Goal: Find specific fact: Find specific fact

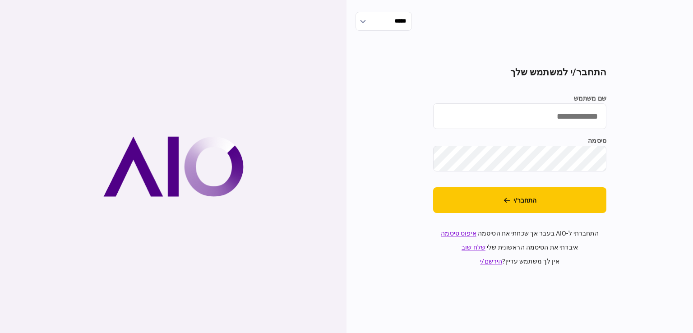
type input "**********"
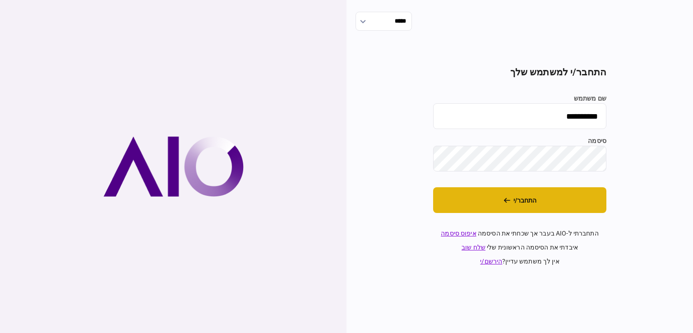
click at [565, 195] on button "התחבר/י" at bounding box center [519, 200] width 173 height 26
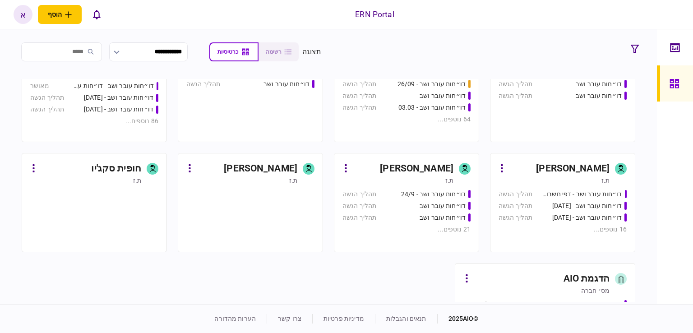
scroll to position [406, 0]
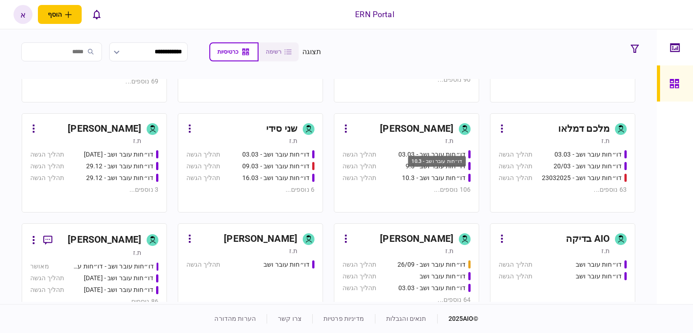
click at [447, 170] on div "דו״חות עובר ושב - 10.3" at bounding box center [437, 164] width 60 height 19
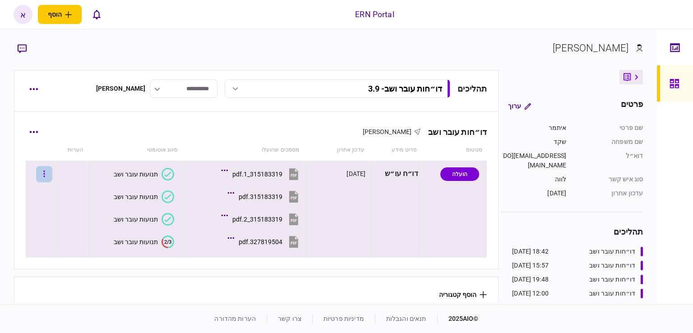
click at [45, 172] on button "button" at bounding box center [44, 174] width 16 height 16
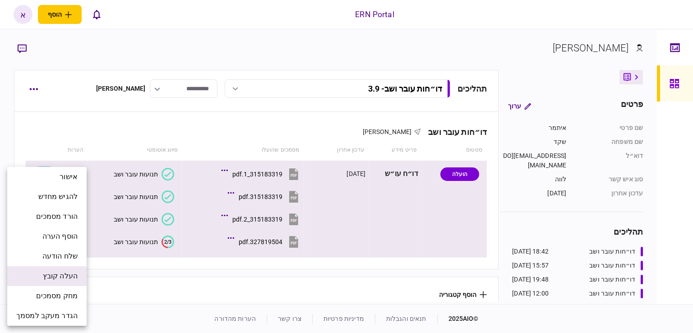
click at [68, 279] on span "העלה קובץ" at bounding box center [60, 276] width 35 height 11
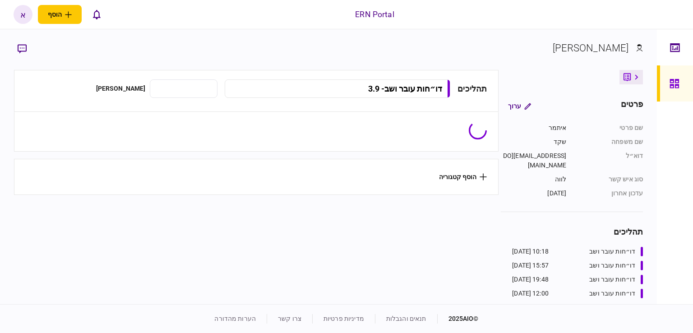
type input "**********"
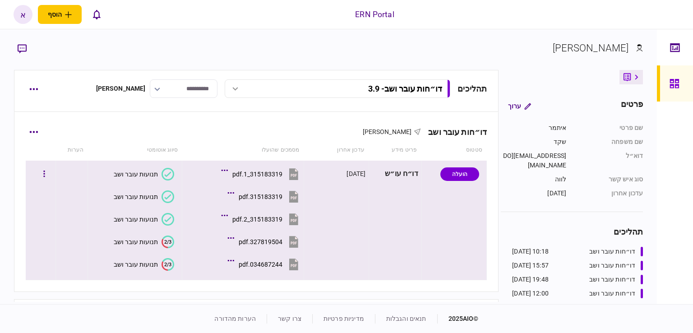
click at [162, 268] on icon "2/3" at bounding box center [168, 264] width 13 height 13
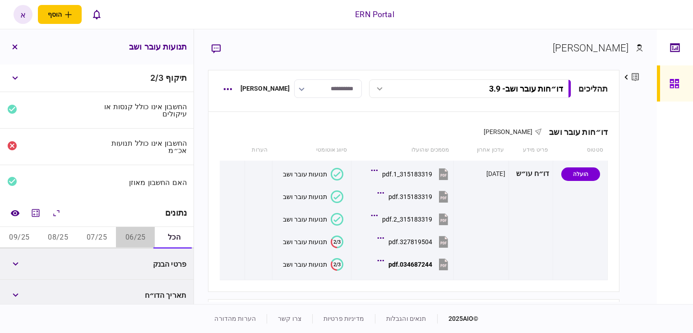
click at [139, 246] on button "06/25" at bounding box center [135, 238] width 39 height 22
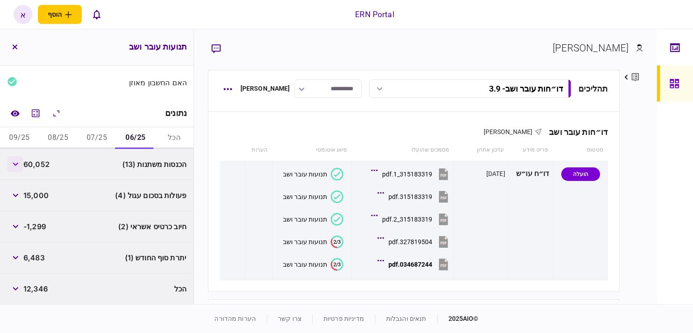
click at [19, 167] on button "button" at bounding box center [15, 164] width 16 height 16
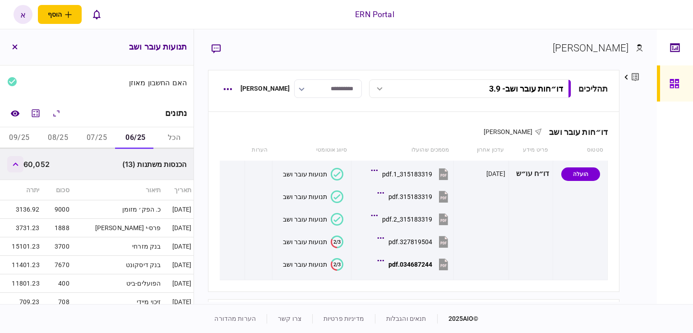
click at [19, 166] on button "button" at bounding box center [15, 164] width 16 height 16
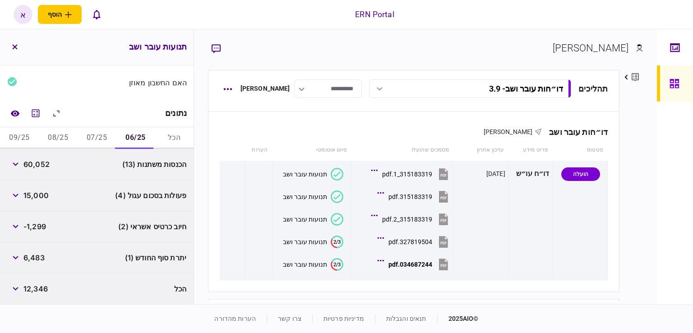
click at [31, 158] on div "60,052" at bounding box center [28, 164] width 42 height 16
click at [32, 163] on span "60,052" at bounding box center [36, 164] width 26 height 11
copy span "60,052"
click at [15, 195] on icon "button" at bounding box center [16, 196] width 6 height 4
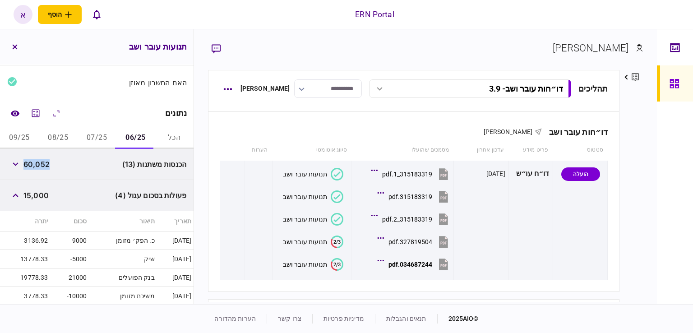
scroll to position [194, 0]
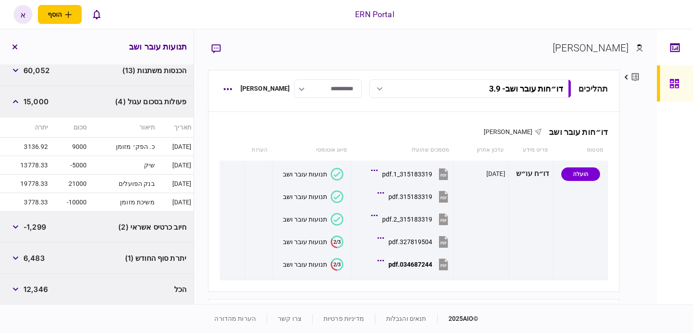
click at [33, 258] on span "6,483" at bounding box center [33, 258] width 21 height 11
copy span "6,483"
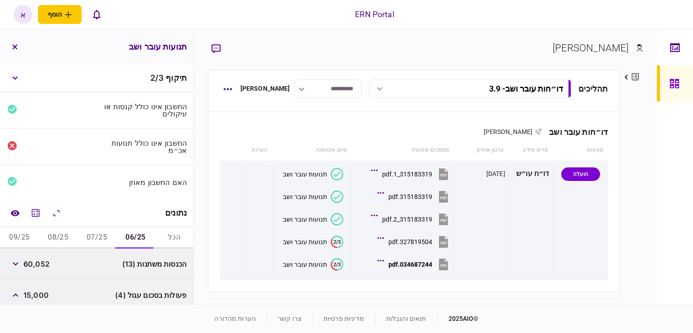
click at [103, 238] on button "07/25" at bounding box center [97, 238] width 39 height 22
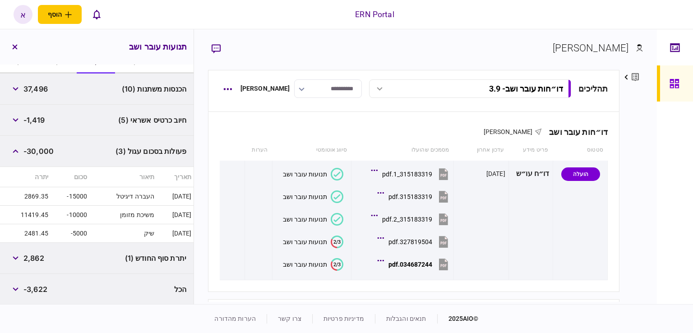
click at [42, 88] on span "37,496" at bounding box center [35, 89] width 24 height 11
copy span "37,496"
click at [46, 258] on div "יתרת סוף החודש (1) 2,862" at bounding box center [97, 258] width 194 height 31
click at [38, 258] on span "2,862" at bounding box center [33, 258] width 21 height 11
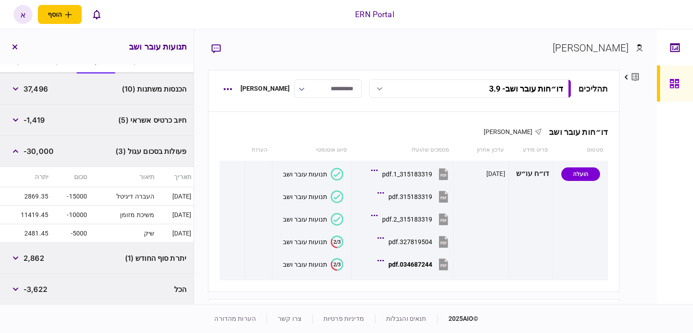
click at [38, 258] on span "2,862" at bounding box center [33, 258] width 21 height 11
copy span "2,862"
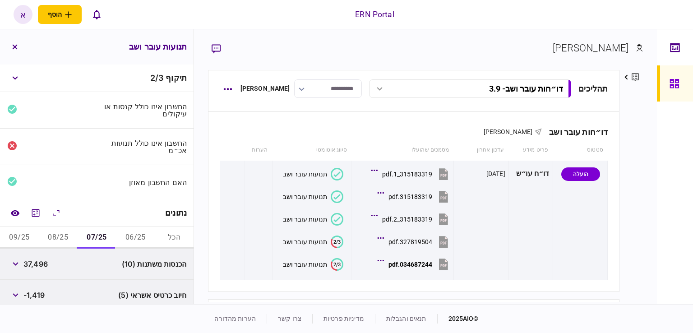
click at [65, 241] on button "08/25" at bounding box center [58, 238] width 39 height 22
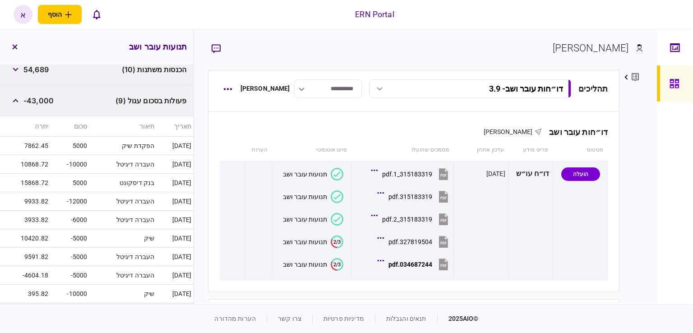
scroll to position [45, 0]
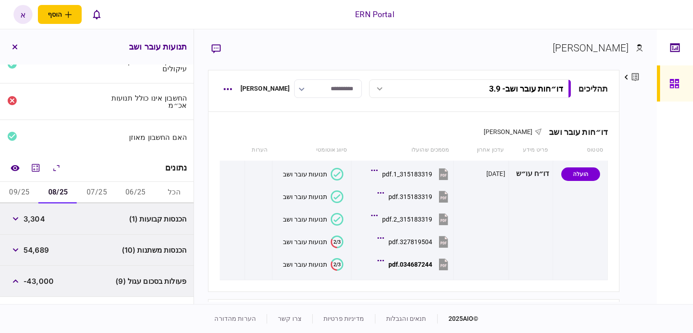
click at [38, 217] on span "3,304" at bounding box center [34, 219] width 22 height 11
copy span "3,304"
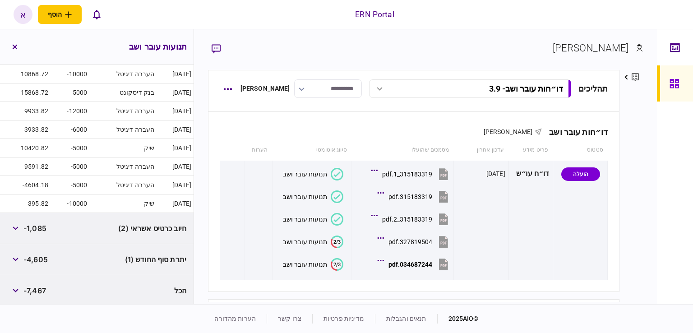
scroll to position [135, 0]
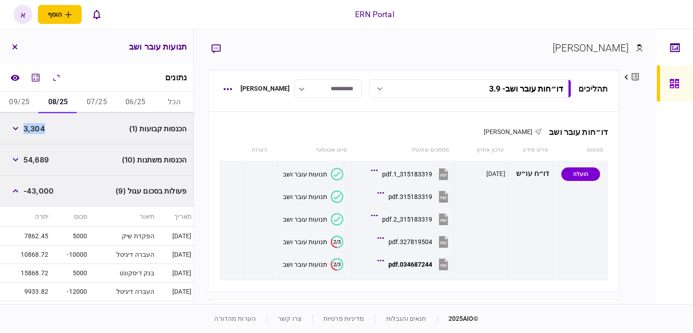
click at [43, 162] on span "54,689" at bounding box center [35, 159] width 25 height 11
copy span "54,689"
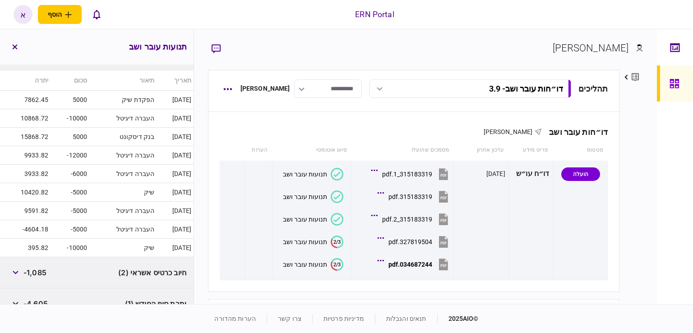
scroll to position [317, 0]
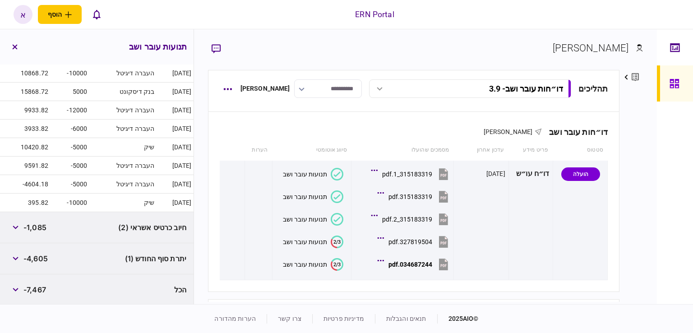
click at [37, 260] on span "-4,605" at bounding box center [35, 258] width 24 height 11
click at [37, 259] on span "-4,605" at bounding box center [35, 258] width 24 height 11
copy span "4,605"
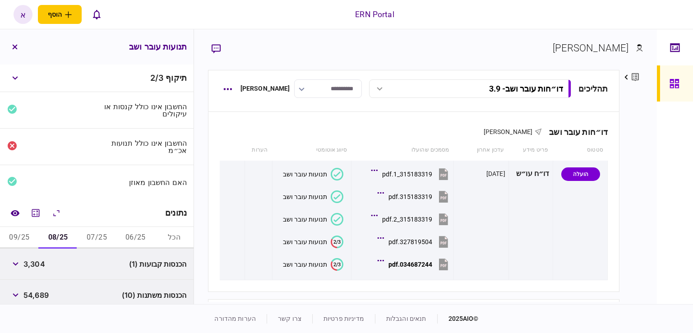
scroll to position [45, 0]
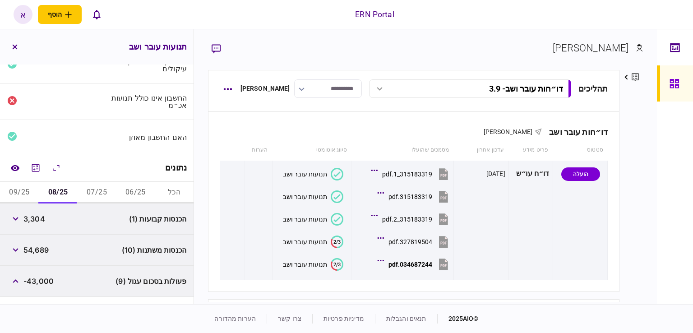
click at [37, 246] on span "54,689" at bounding box center [35, 250] width 25 height 11
copy span "54,689"
click at [36, 192] on button "09/25" at bounding box center [19, 193] width 39 height 22
click at [39, 222] on span "6,442" at bounding box center [34, 219] width 22 height 11
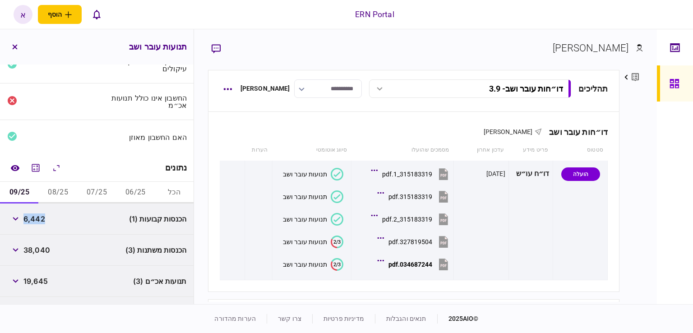
click at [39, 222] on span "6,442" at bounding box center [34, 219] width 22 height 11
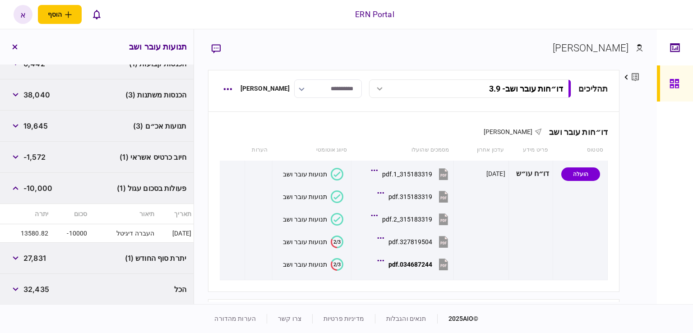
click at [43, 255] on span "27,831" at bounding box center [34, 258] width 23 height 11
copy span "27,831"
click at [27, 116] on div "תנועות אכ״ם (3) 19,645" at bounding box center [97, 126] width 194 height 31
click at [11, 125] on button "button" at bounding box center [15, 126] width 16 height 16
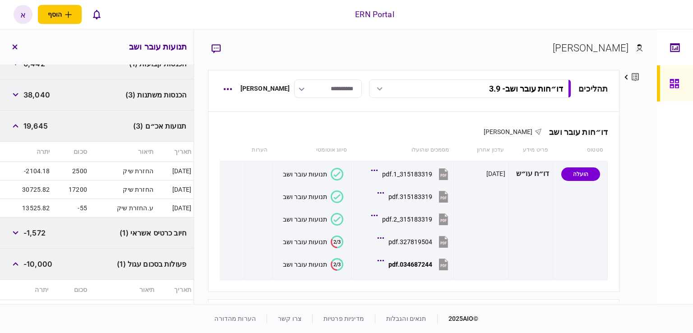
scroll to position [276, 0]
